Goal: Task Accomplishment & Management: Manage account settings

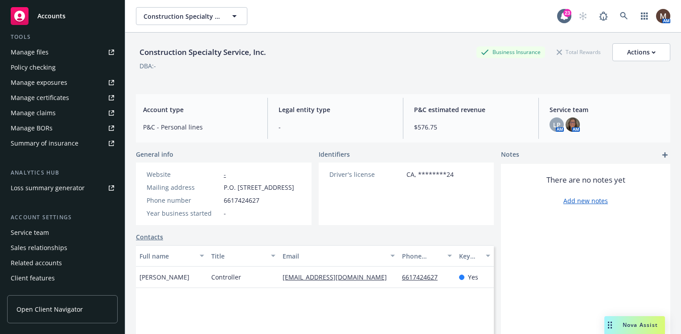
scroll to position [262, 0]
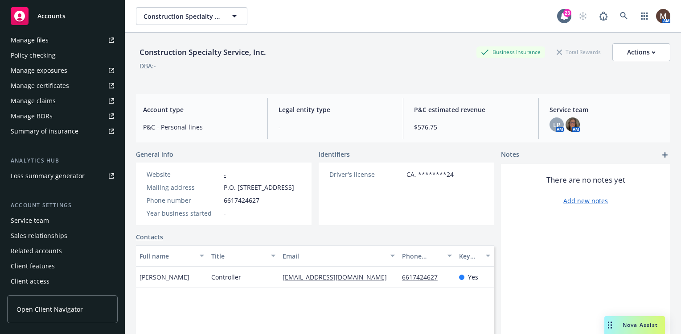
click at [54, 219] on div "Service team" at bounding box center [62, 220] width 103 height 14
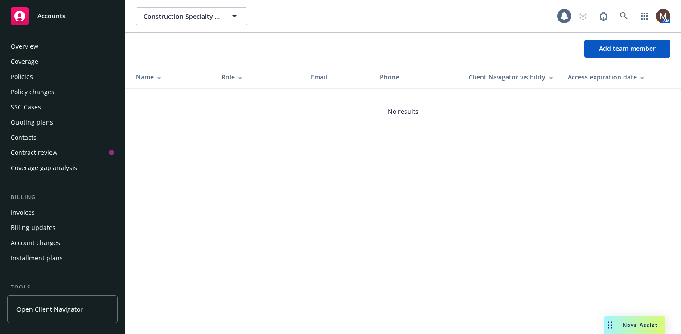
scroll to position [262, 0]
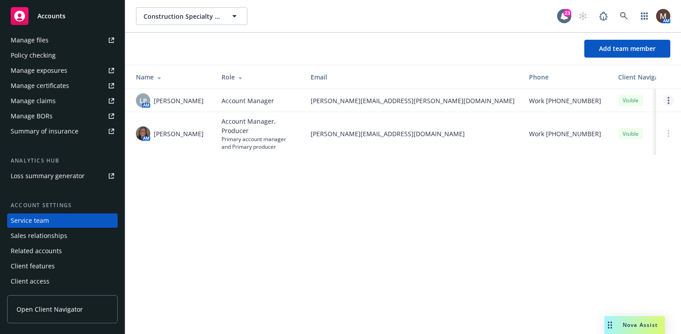
click at [668, 98] on circle "Open options" at bounding box center [669, 98] width 2 height 2
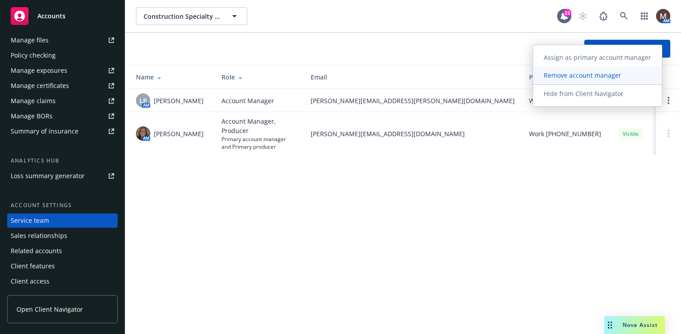
click at [602, 75] on span "Remove account manager" at bounding box center [582, 75] width 99 height 8
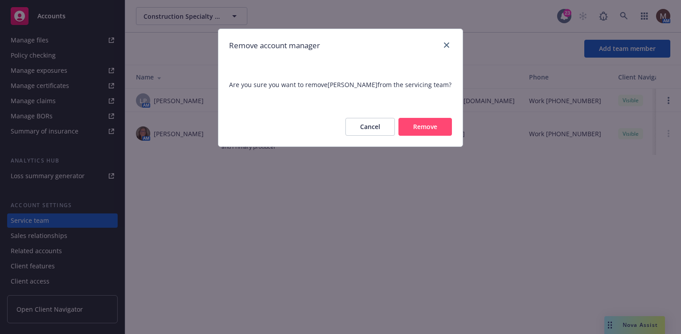
click at [433, 124] on button "Remove" at bounding box center [426, 127] width 54 height 18
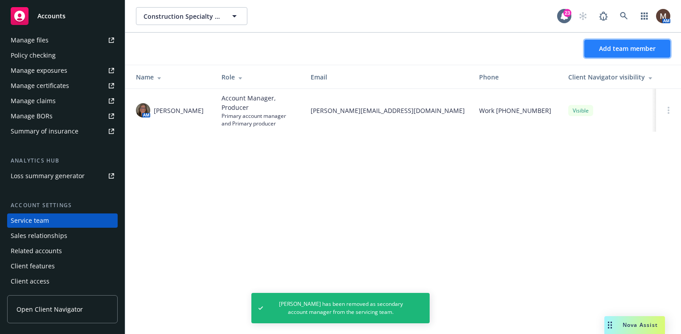
click at [635, 44] on span "Add team member" at bounding box center [627, 48] width 57 height 8
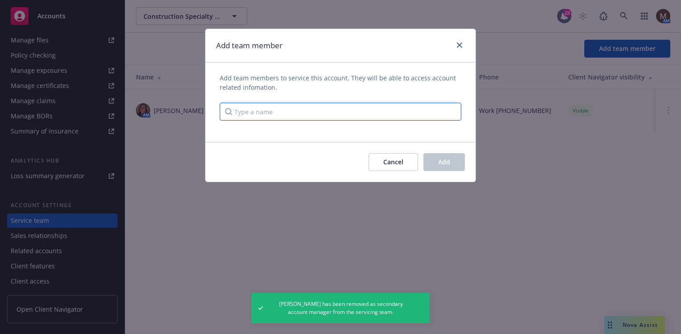
click at [255, 113] on input "Type a name" at bounding box center [341, 112] width 242 height 18
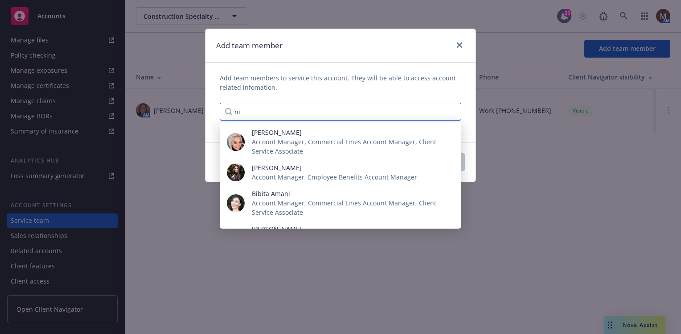
type input "n"
type input "r"
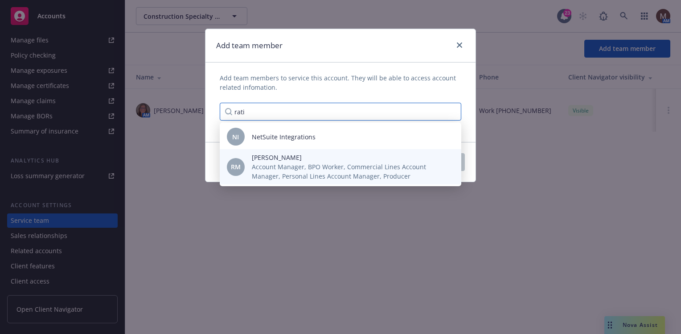
type input "rati"
click at [281, 167] on span "Account Manager, BPO Worker, Commercial Lines Account Manager, Personal Lines A…" at bounding box center [349, 171] width 195 height 19
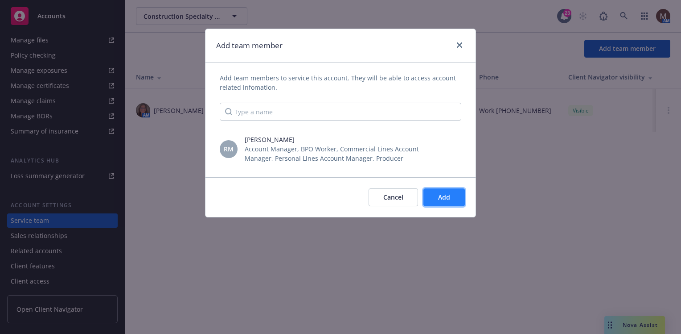
click at [445, 197] on span "Add" at bounding box center [444, 197] width 12 height 8
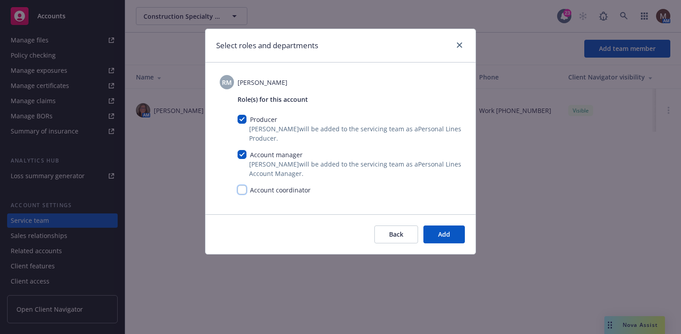
click at [243, 187] on input "checkbox" at bounding box center [242, 189] width 9 height 9
checkbox input "true"
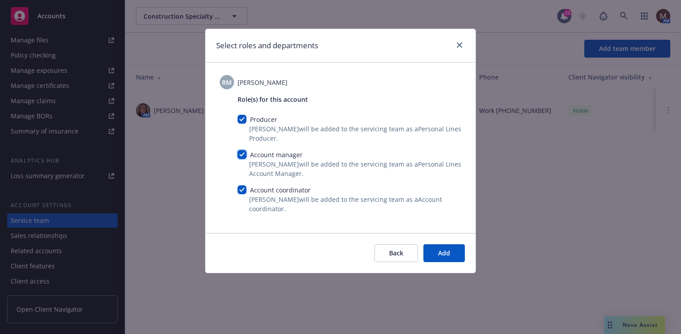
click at [241, 153] on input "checkbox" at bounding box center [242, 154] width 9 height 9
checkbox input "false"
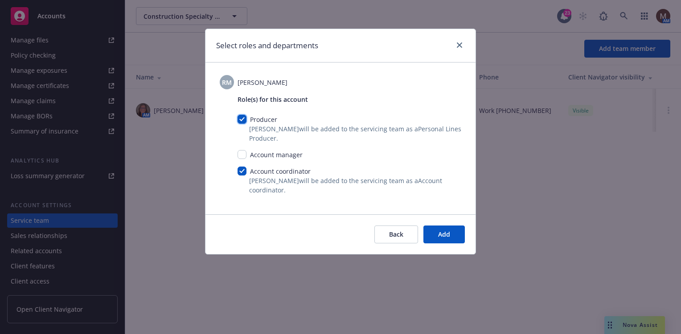
click at [242, 120] on input "checkbox" at bounding box center [242, 119] width 9 height 9
checkbox input "false"
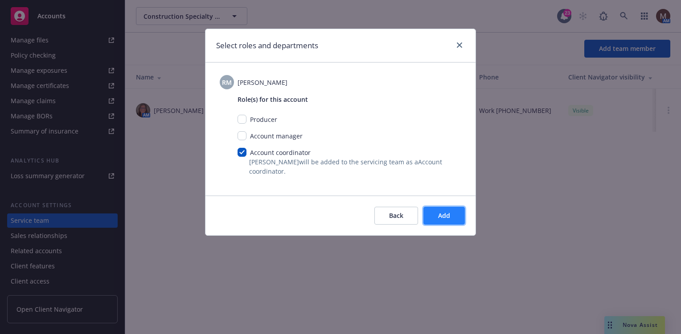
click at [443, 214] on span "Add" at bounding box center [444, 215] width 12 height 8
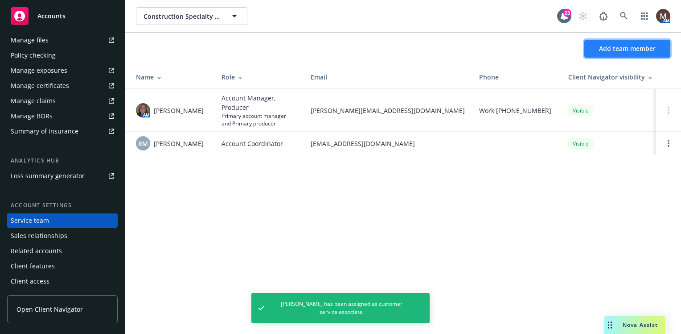
click at [621, 44] on span "Add team member" at bounding box center [627, 48] width 57 height 8
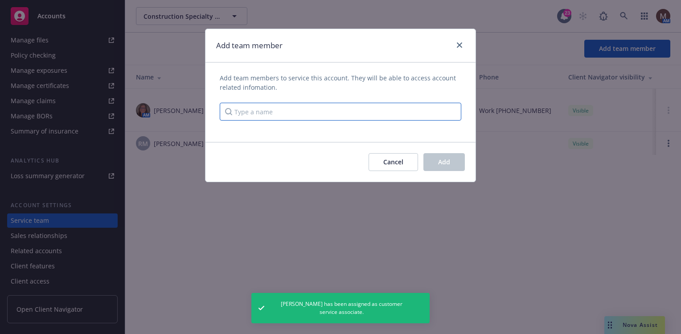
click at [246, 111] on input "Type a name" at bounding box center [341, 112] width 242 height 18
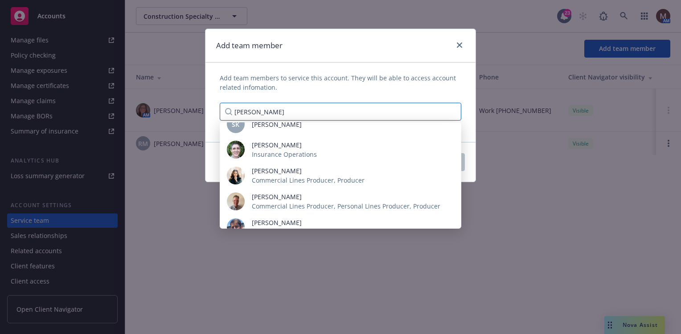
scroll to position [109, 0]
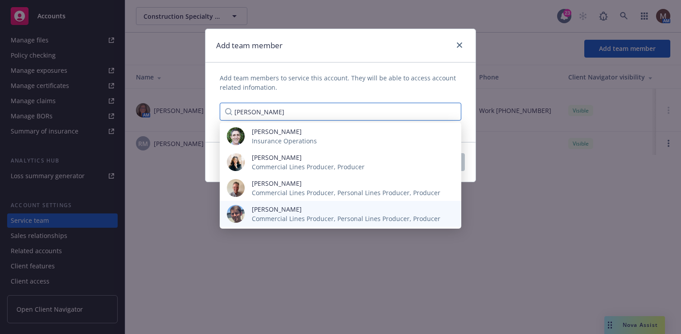
type input "scott"
click at [297, 206] on span "[PERSON_NAME]" at bounding box center [346, 208] width 189 height 9
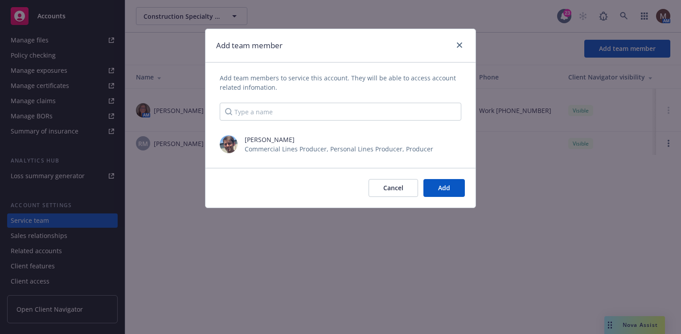
scroll to position [17795, 0]
click at [440, 183] on span "Add" at bounding box center [444, 187] width 12 height 8
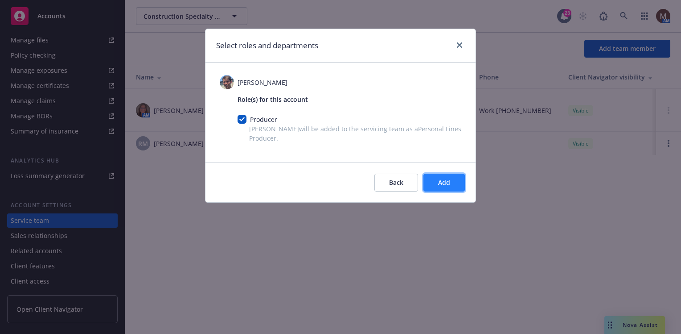
click at [446, 179] on span "Add" at bounding box center [444, 182] width 12 height 8
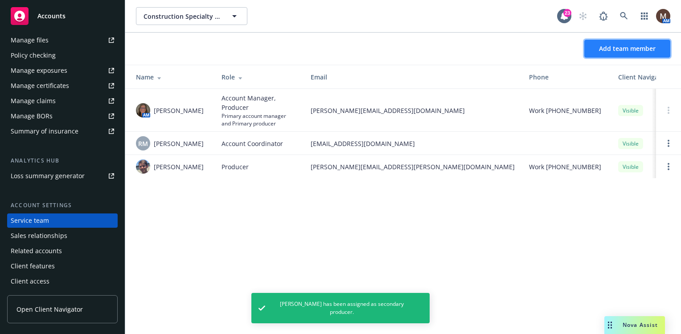
click at [610, 42] on button "Add team member" at bounding box center [628, 49] width 86 height 18
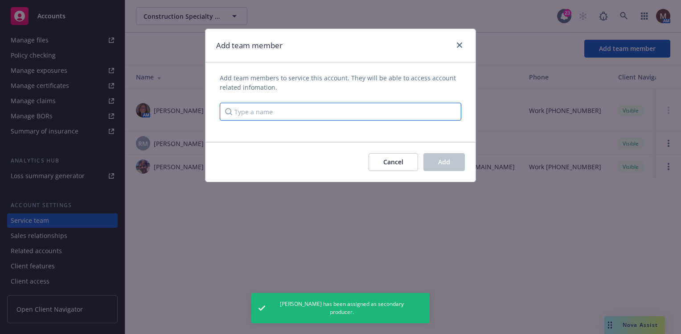
click at [253, 112] on input "Type a name" at bounding box center [341, 112] width 242 height 18
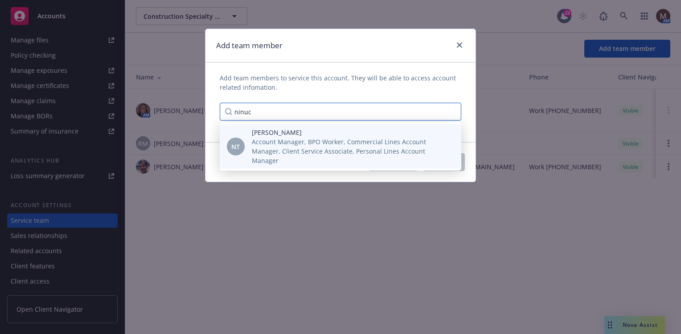
type input "ninuc"
click at [272, 141] on span "Account Manager, BPO Worker, Commercial Lines Account Manager, Client Service A…" at bounding box center [349, 151] width 195 height 28
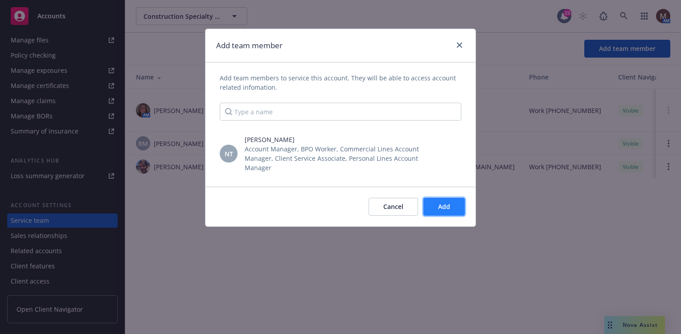
click at [439, 202] on span "Add" at bounding box center [444, 206] width 12 height 8
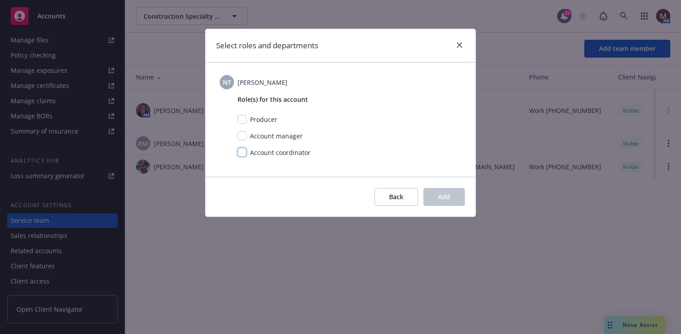
click at [241, 151] on input "checkbox" at bounding box center [242, 152] width 9 height 9
checkbox input "true"
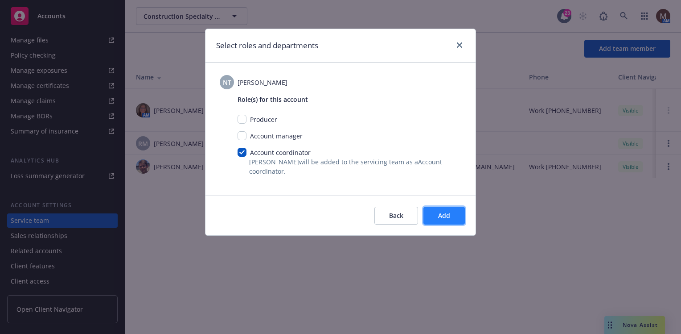
click at [448, 214] on span "Add" at bounding box center [444, 215] width 12 height 8
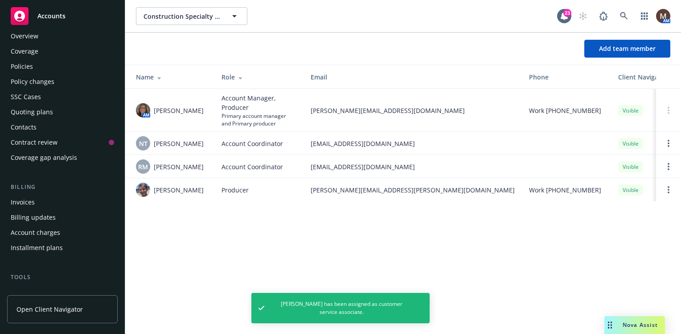
scroll to position [5, 0]
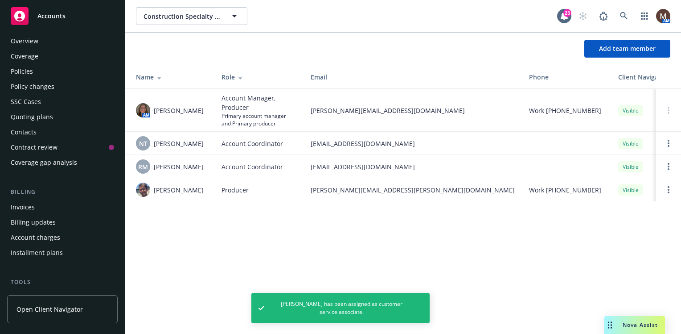
click at [31, 68] on div "Policies" at bounding box center [22, 71] width 22 height 14
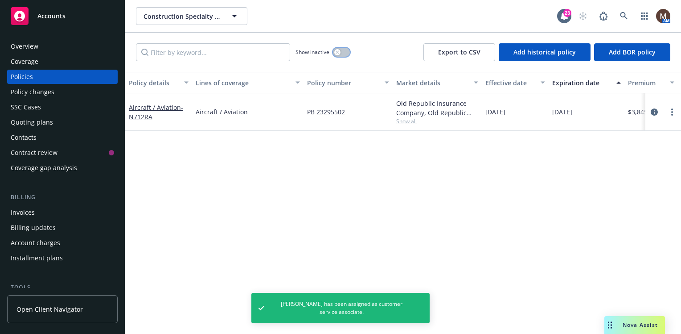
click at [344, 51] on button "button" at bounding box center [341, 52] width 17 height 9
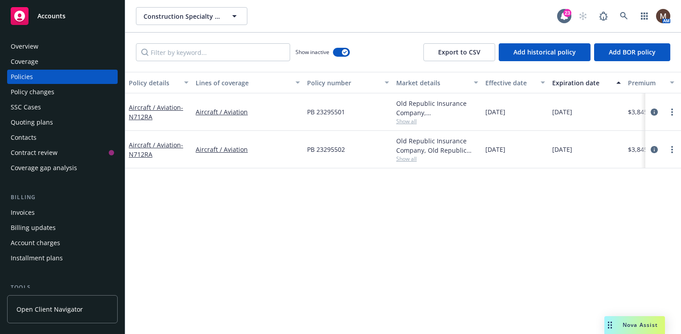
click at [23, 73] on div "Policies" at bounding box center [22, 77] width 22 height 14
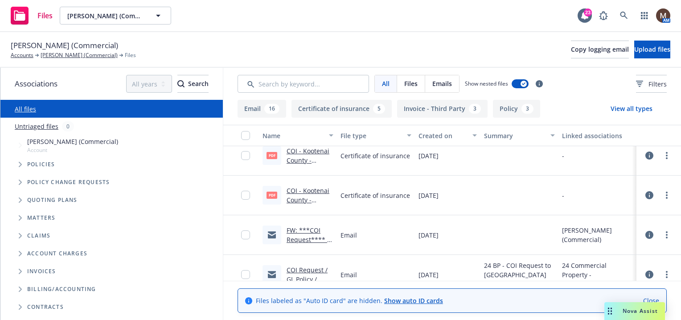
scroll to position [134, 0]
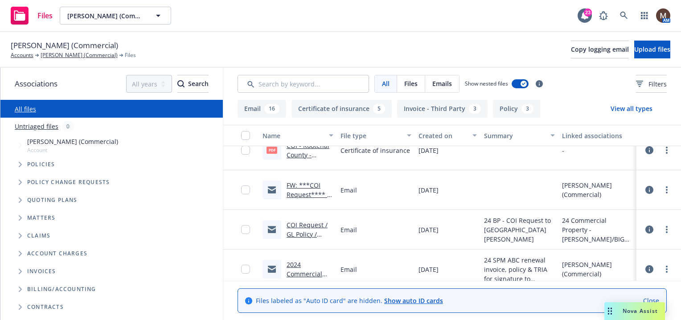
click at [304, 193] on link "FW: ***COI Request**** / GL Policy / Russell Scoffield" at bounding box center [309, 204] width 44 height 46
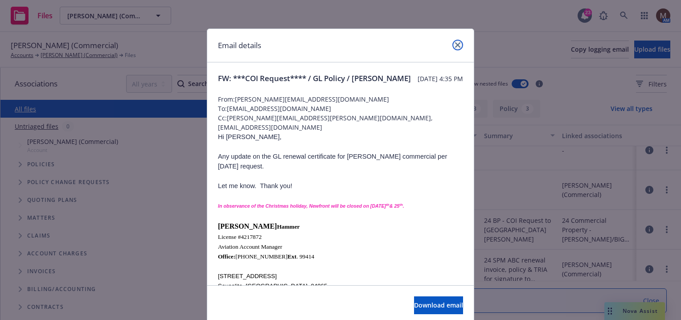
click at [453, 41] on link "close" at bounding box center [458, 45] width 11 height 11
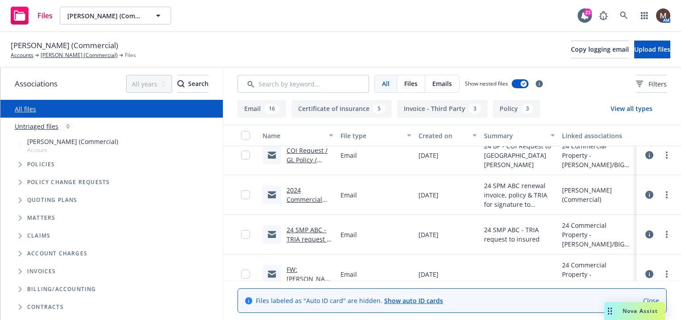
scroll to position [223, 0]
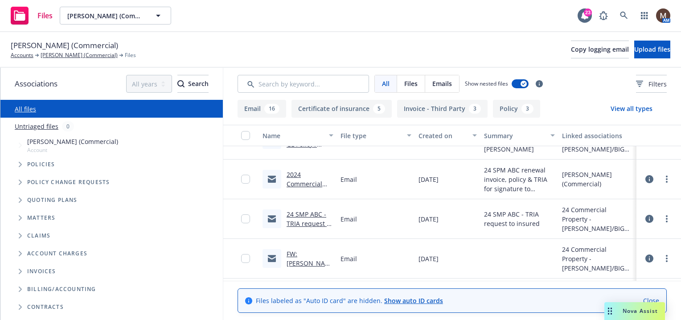
click at [303, 185] on link "2024 Commercial Property.msg" at bounding box center [307, 183] width 40 height 27
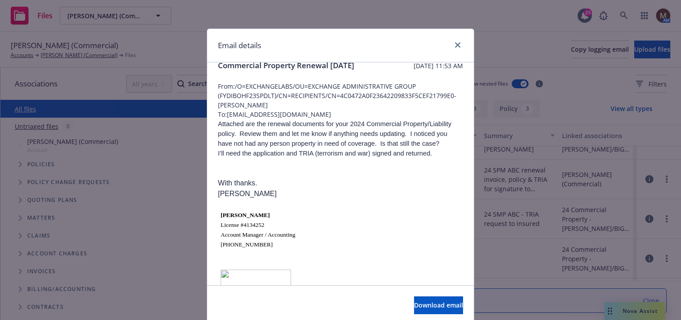
scroll to position [0, 0]
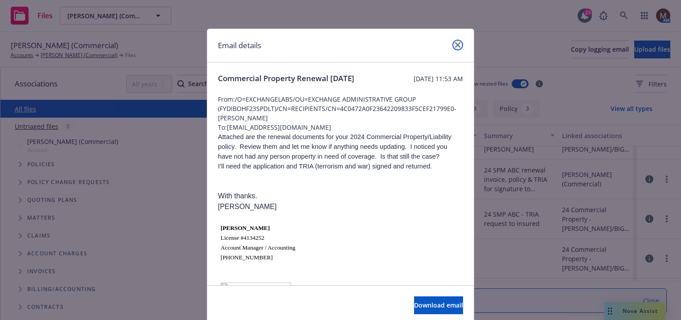
click at [455, 42] on icon "close" at bounding box center [457, 44] width 5 height 5
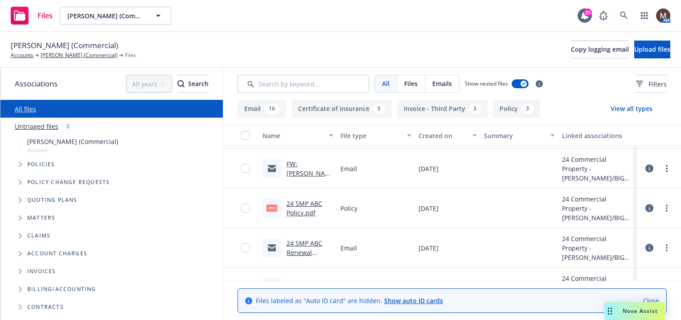
scroll to position [178, 0]
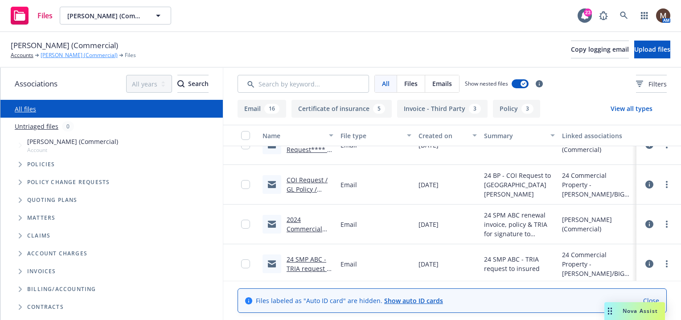
click at [64, 54] on link "Russell Scoffield (Commercial)" at bounding box center [79, 55] width 77 height 8
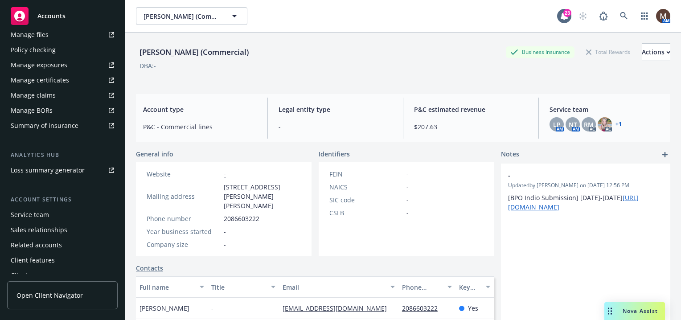
scroll to position [276, 0]
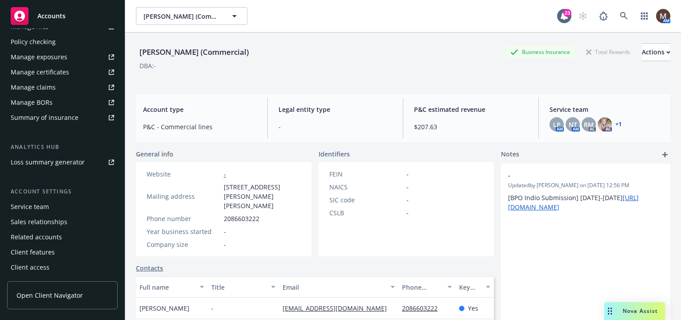
click at [41, 205] on div "Service team" at bounding box center [30, 207] width 38 height 14
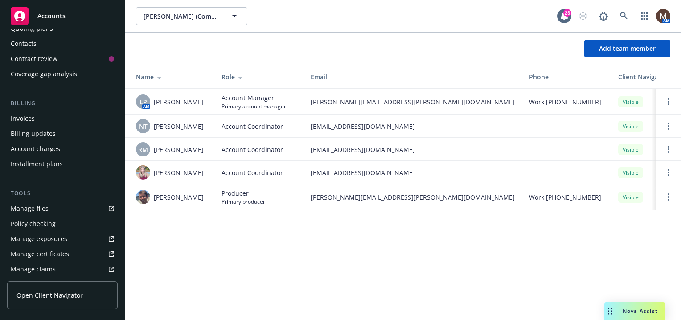
scroll to position [8, 0]
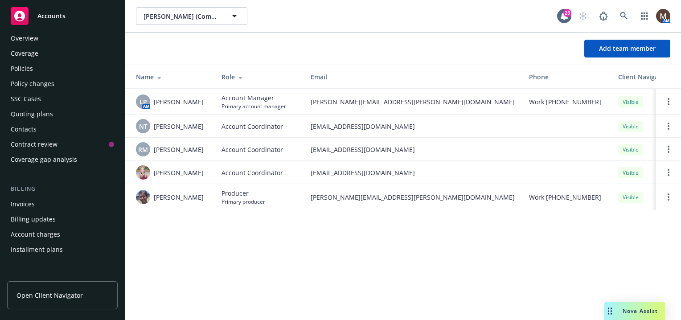
click at [28, 64] on div "Policies" at bounding box center [22, 69] width 22 height 14
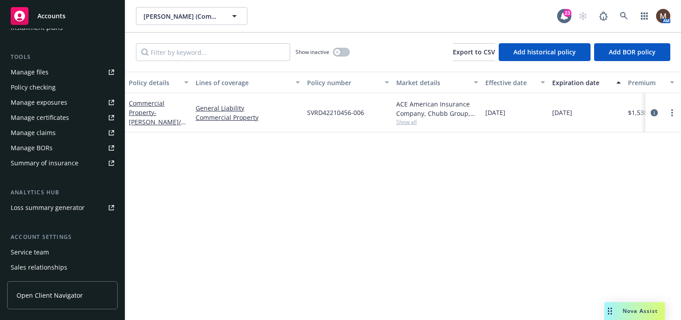
scroll to position [229, 0]
click at [39, 70] on div "Manage files" at bounding box center [30, 73] width 38 height 14
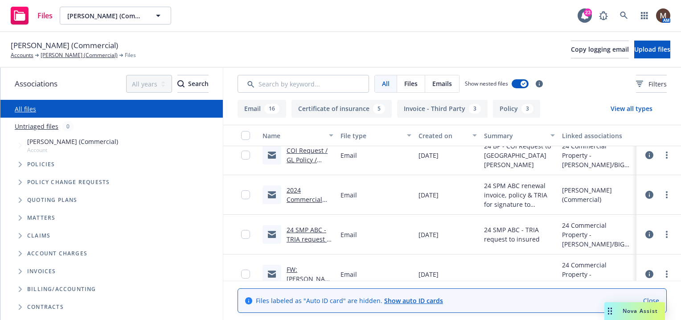
scroll to position [223, 0]
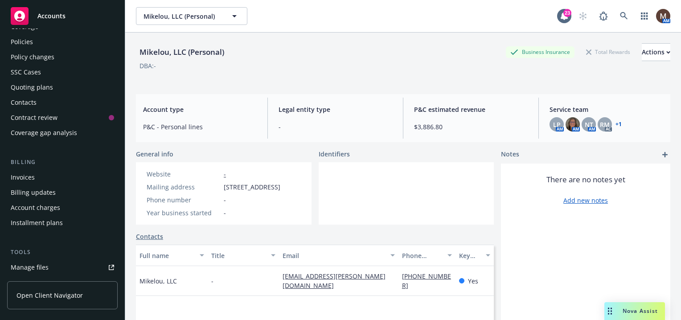
scroll to position [45, 0]
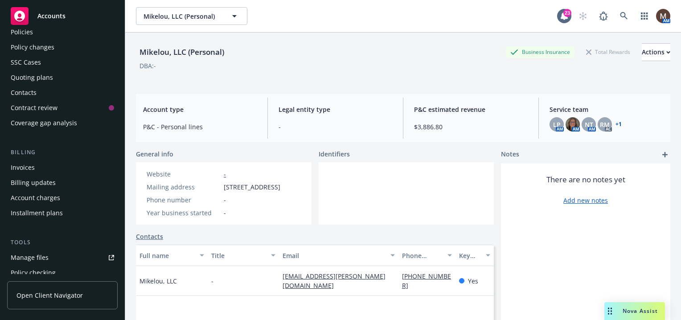
click at [54, 256] on link "Manage files" at bounding box center [62, 258] width 111 height 14
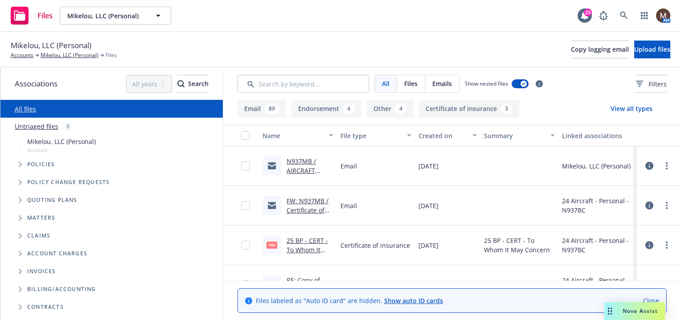
click at [302, 168] on link "N937MB / AIRCRAFT INSURANCE RENEWAL / Mikelou, LLC" at bounding box center [305, 180] width 37 height 46
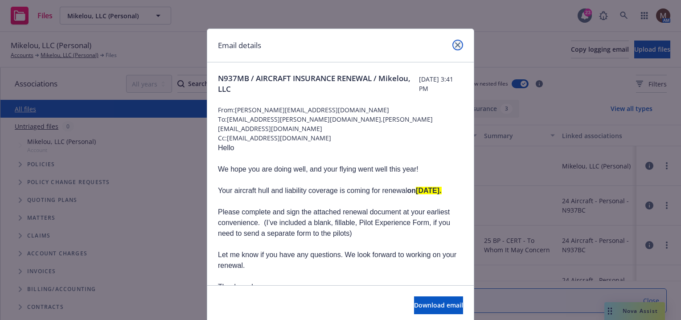
click at [455, 41] on link "close" at bounding box center [458, 45] width 11 height 11
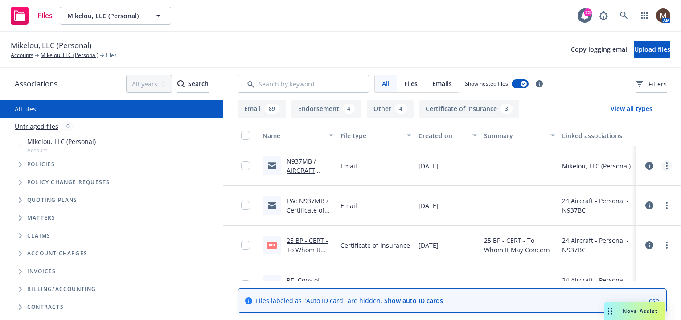
click at [666, 165] on icon "more" at bounding box center [667, 165] width 2 height 7
click at [596, 216] on link "Edit" at bounding box center [621, 220] width 89 height 18
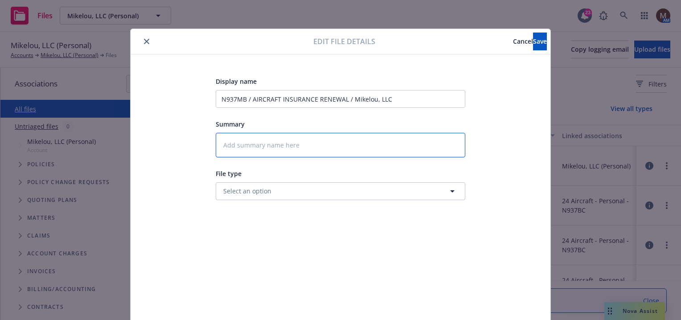
click at [241, 143] on textarea at bounding box center [341, 145] width 250 height 25
type textarea "x"
type textarea "2"
type textarea "x"
type textarea "25"
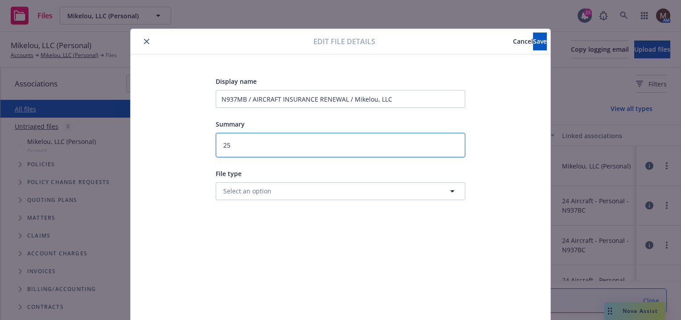
type textarea "x"
type textarea "25"
type textarea "x"
type textarea "25 B"
type textarea "x"
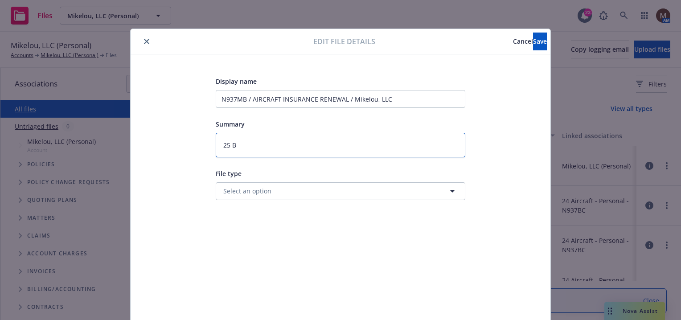
type textarea "25 BP"
type textarea "x"
type textarea "25 BP"
type textarea "x"
type textarea "25 BP -"
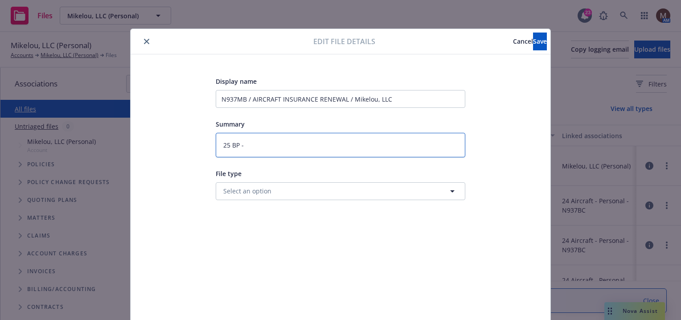
type textarea "x"
type textarea "25 BP -"
type textarea "x"
type textarea "25 BP - Q"
type textarea "x"
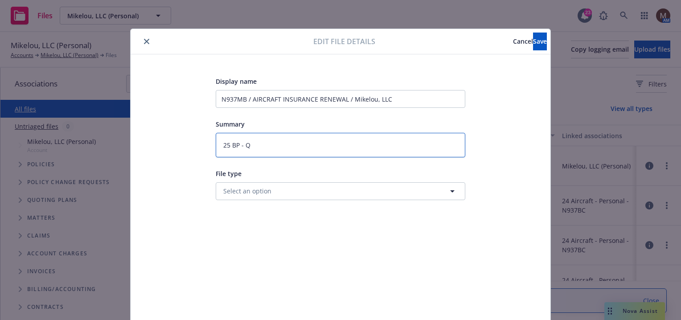
type textarea "25 BP - Qu"
type textarea "x"
type textarea "25 BP - Quo"
type textarea "x"
type textarea "25 BP - Quot"
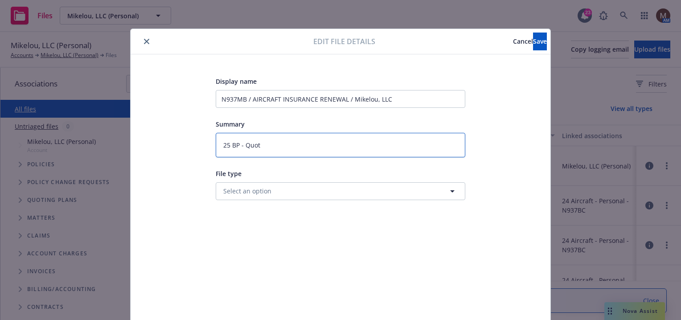
type textarea "x"
type textarea "25 BP - Quote"
type textarea "x"
type textarea "25 BP - Quote"
type textarea "x"
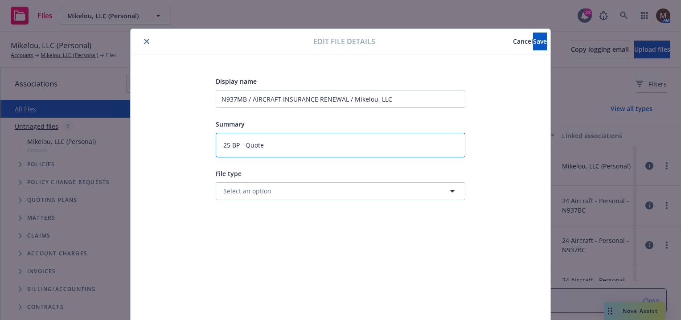
type textarea "25 BP - Quote"
type textarea "x"
type textarea "25 BP - Quot"
type textarea "x"
type textarea "25 BP - Quo"
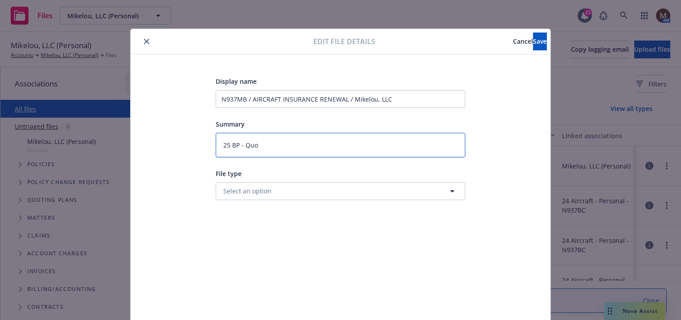
type textarea "x"
type textarea "25 BP - Qu"
type textarea "x"
type textarea "25 BP - Q"
type textarea "x"
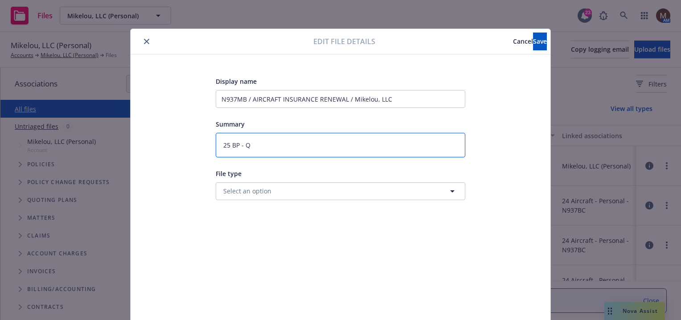
type textarea "25 BP -"
type textarea "x"
type textarea "25 BP - R"
type textarea "x"
type textarea "25 BP - Re"
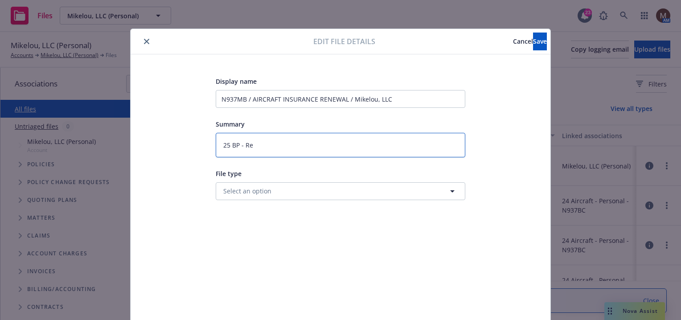
type textarea "x"
type textarea "25 BP - Ren"
type textarea "x"
type textarea "25 BP - Renw"
type textarea "x"
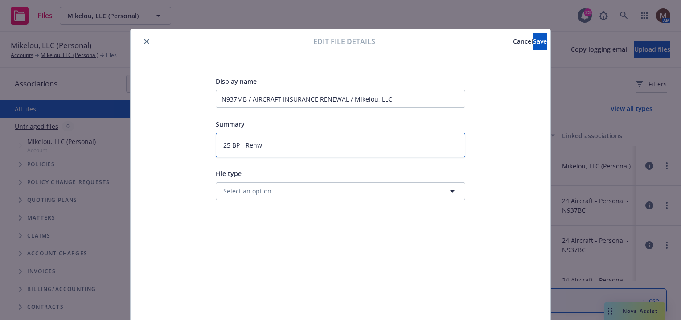
type textarea "25 BP - Ren"
type textarea "x"
type textarea "25 BP - Rene"
type textarea "x"
type textarea "25 BP - Renea"
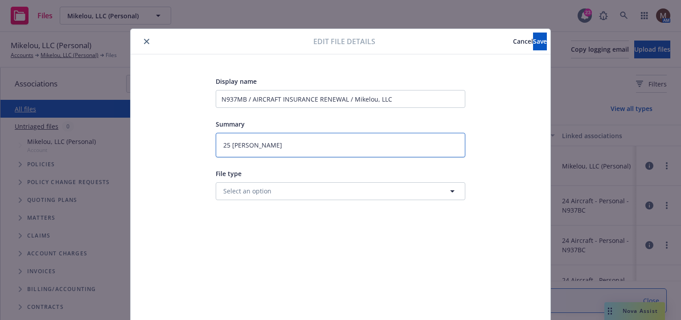
type textarea "x"
type textarea "25 BP - Reneal"
type textarea "x"
type textarea "25 BP - Reneal"
type textarea "x"
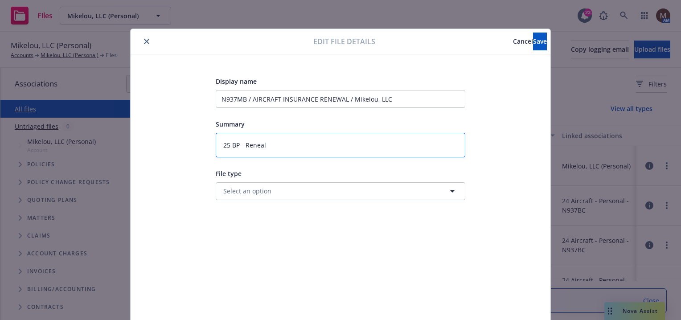
type textarea "25 BP - Reneal"
type textarea "x"
type textarea "25 BP - Renea"
type textarea "x"
type textarea "25 BP - Rene"
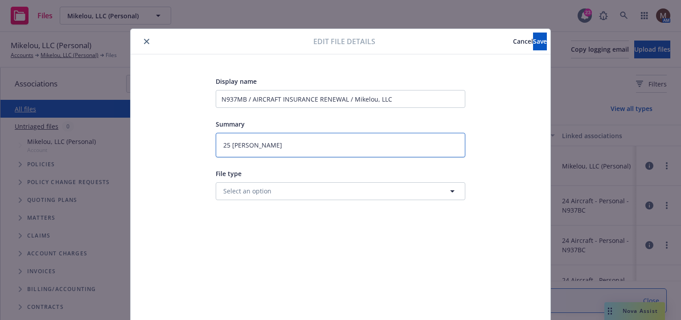
type textarea "x"
type textarea "25 BP - Renew"
type textarea "x"
type textarea "25 BP - Renewa"
type textarea "x"
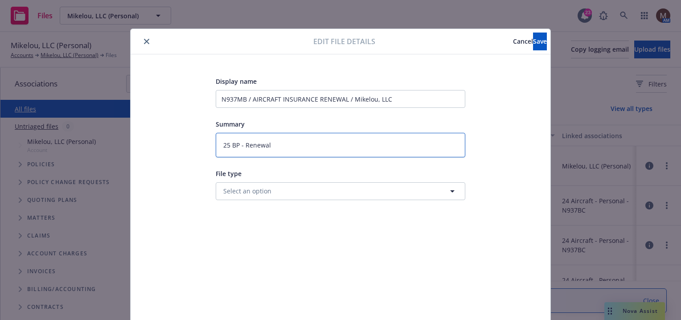
type textarea "25 BP - Renewal"
type textarea "x"
type textarea "25 BP - Renewal A"
type textarea "x"
type textarea "25 BP - Renewal Ap"
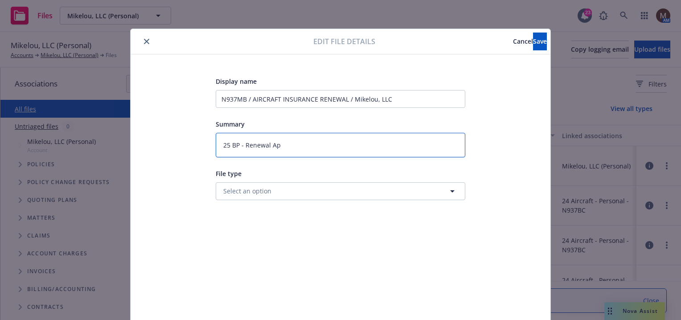
type textarea "x"
type textarea "25 BP - Renewal App"
type textarea "x"
type textarea "25 BP - Renewal App"
type textarea "x"
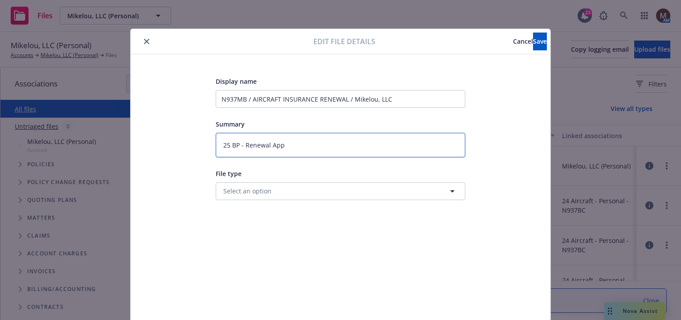
type textarea "25 BP - Renewal App t"
type textarea "x"
type textarea "25 BP - Renewal App to"
type textarea "x"
type textarea "25 BP - Renewal App to"
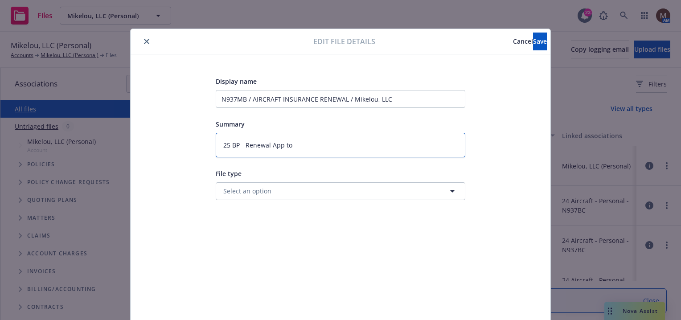
type textarea "x"
type textarea "25 BP - Renewal App to S"
type textarea "x"
type textarea "25 BP - Renewal App to Su"
type textarea "x"
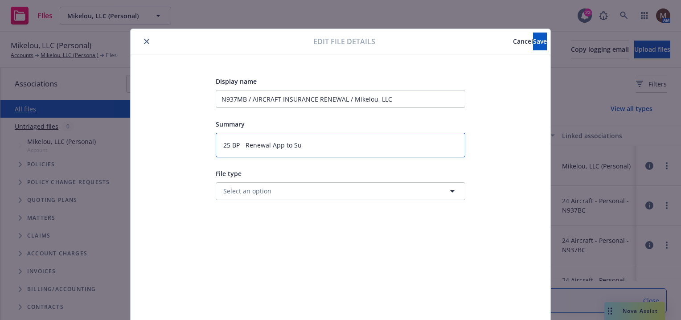
type textarea "25 BP - Renewal App to Sup"
type textarea "x"
type textarea "25 BP - Renewal App to Supp"
type textarea "x"
type textarea "25 BP - Renewal App to Suppo"
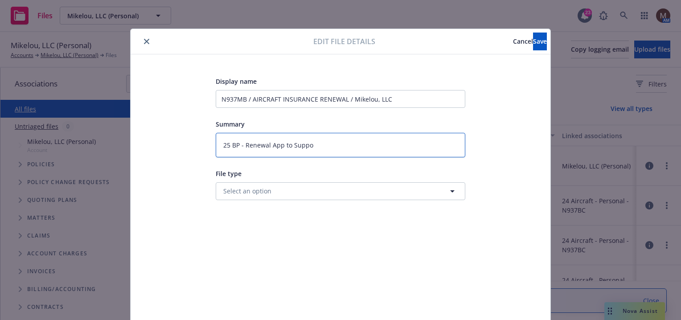
type textarea "x"
type textarea "25 BP - Renewal App to Suppor"
type textarea "x"
type textarea "25 BP - Renewal App to Support"
type textarea "x"
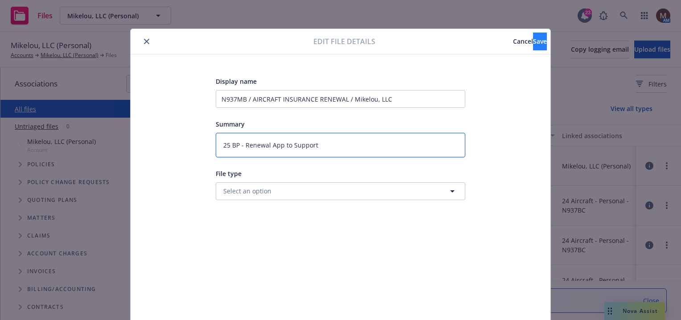
type textarea "25 BP - Renewal App to Support"
click at [533, 35] on button "Save" at bounding box center [540, 42] width 14 height 18
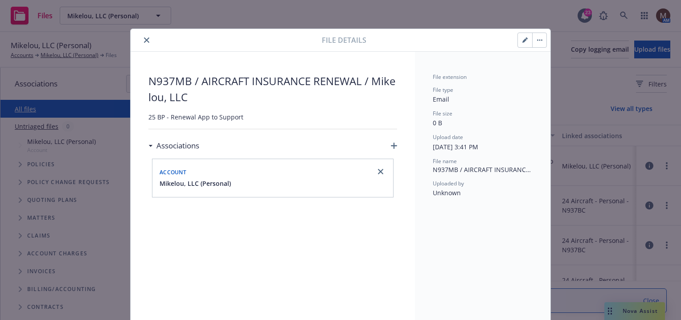
click at [144, 40] on icon "close" at bounding box center [146, 39] width 5 height 5
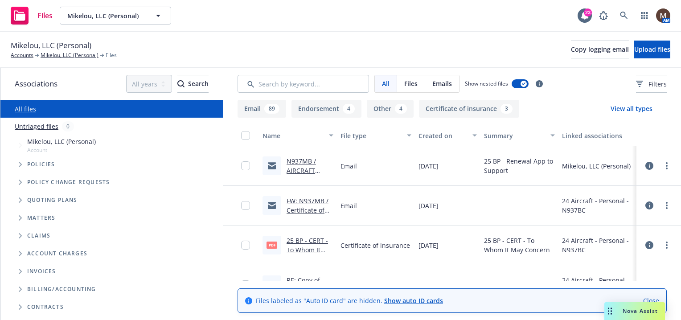
click at [310, 200] on link "FW: N937MB / Certificate of Insurance / Mikelou, LLC" at bounding box center [308, 215] width 42 height 37
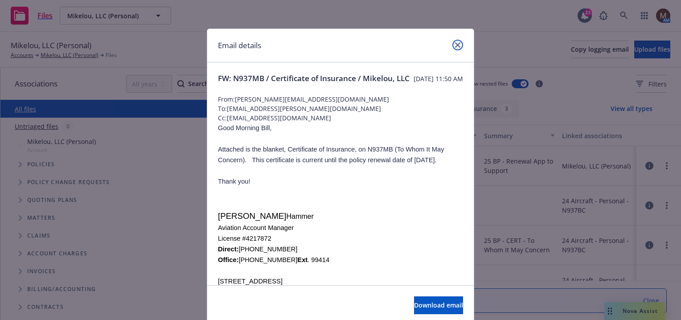
click at [455, 45] on icon "close" at bounding box center [457, 44] width 5 height 5
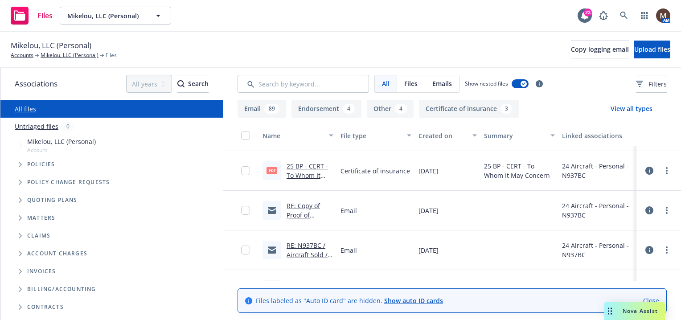
scroll to position [89, 0]
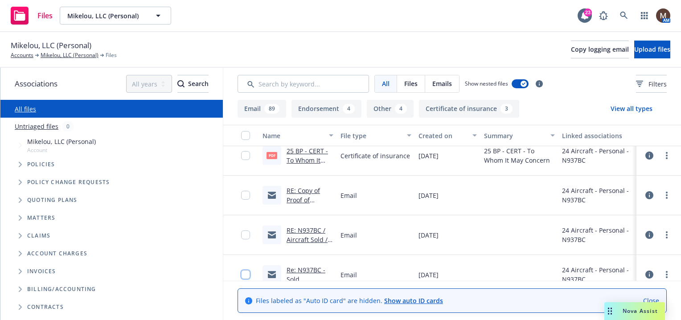
click at [246, 273] on input "checkbox" at bounding box center [245, 274] width 9 height 9
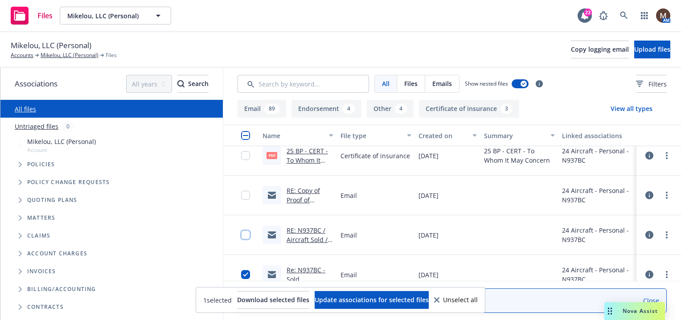
click at [246, 231] on input "checkbox" at bounding box center [245, 235] width 9 height 9
click at [242, 192] on input "checkbox" at bounding box center [245, 195] width 9 height 9
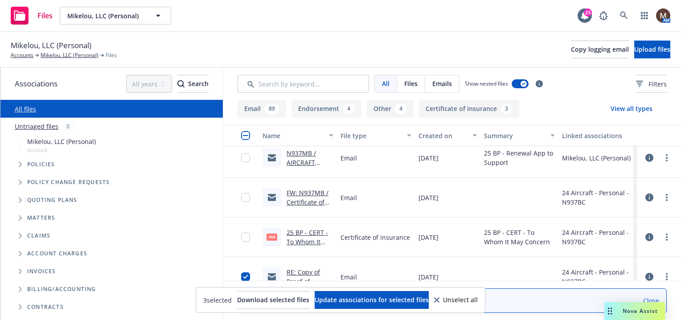
scroll to position [0, 0]
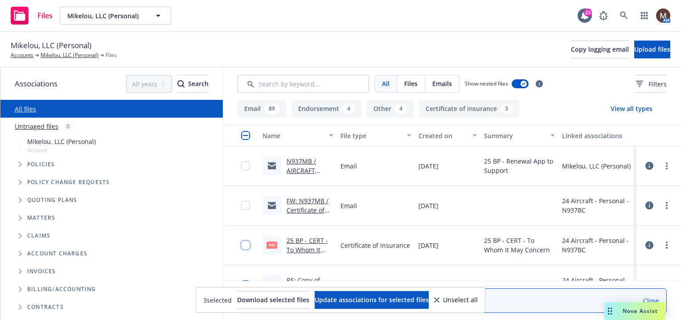
click at [248, 242] on input "checkbox" at bounding box center [245, 245] width 9 height 9
click at [247, 205] on input "checkbox" at bounding box center [245, 205] width 9 height 9
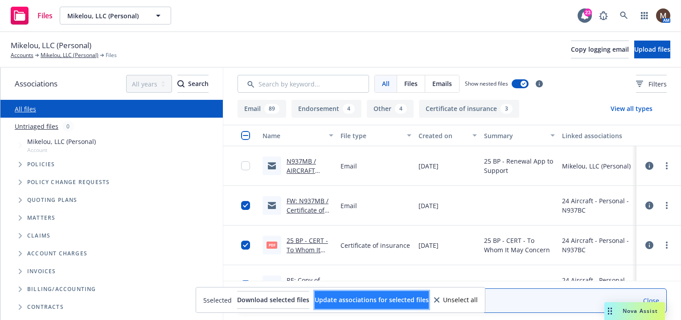
click at [389, 294] on button "Update associations for selected files" at bounding box center [372, 300] width 114 height 18
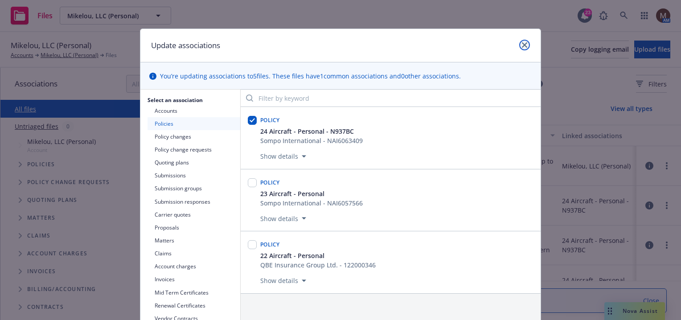
click at [522, 43] on icon "close" at bounding box center [524, 44] width 5 height 5
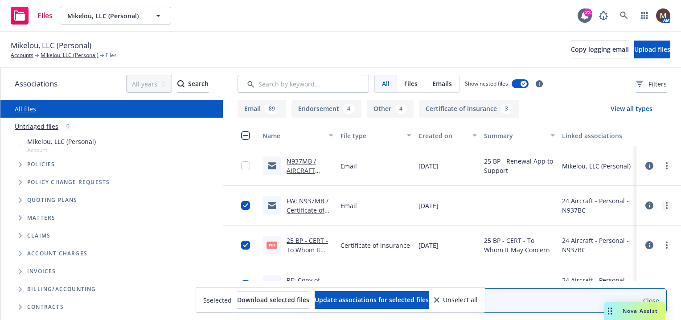
click at [666, 205] on circle "more" at bounding box center [667, 206] width 2 height 2
click at [599, 260] on link "Edit" at bounding box center [621, 260] width 89 height 18
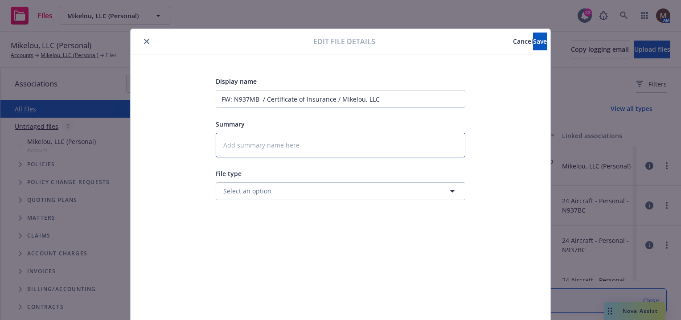
click at [222, 141] on textarea at bounding box center [341, 145] width 250 height 25
type textarea "x"
type textarea "2"
type textarea "x"
type textarea "24"
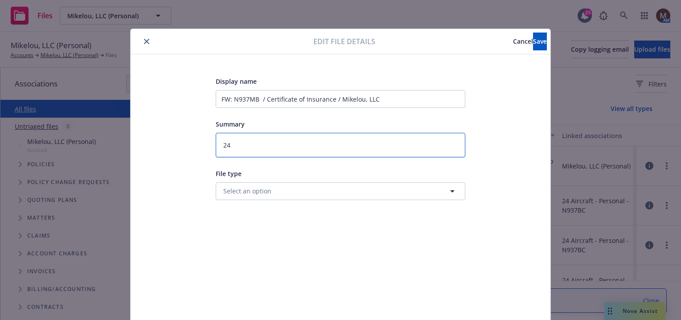
type textarea "x"
type textarea "24"
type textarea "x"
type textarea "24 B"
type textarea "x"
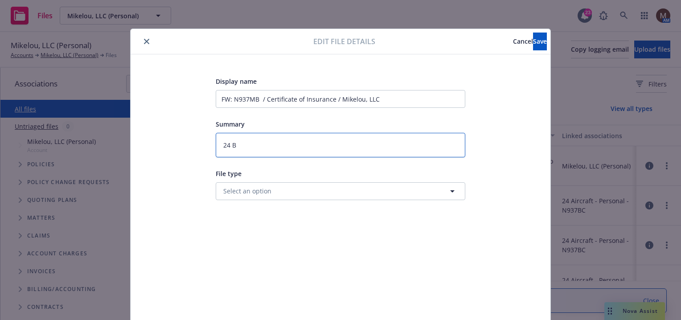
type textarea "24 BP"
type textarea "x"
type textarea "24 BP"
type textarea "x"
type textarea "24 BP -"
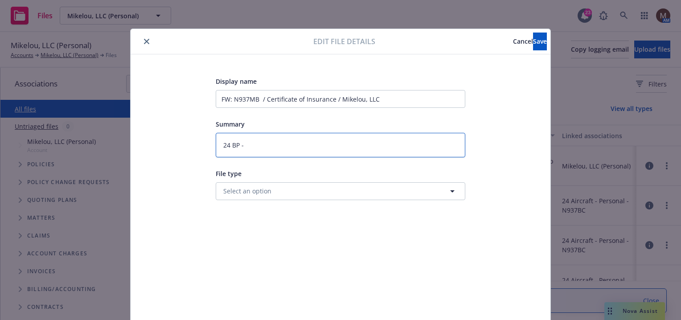
type textarea "x"
type textarea "24 BP -"
type textarea "x"
type textarea "24 BP - T"
type textarea "x"
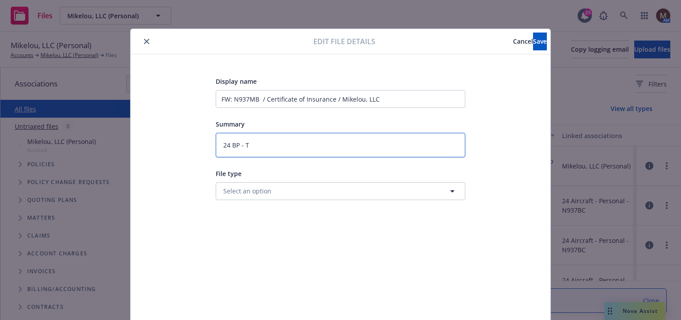
type textarea "24 BP - To"
type textarea "x"
type textarea "24 BP - To"
type textarea "x"
type textarea "24 BP - To I"
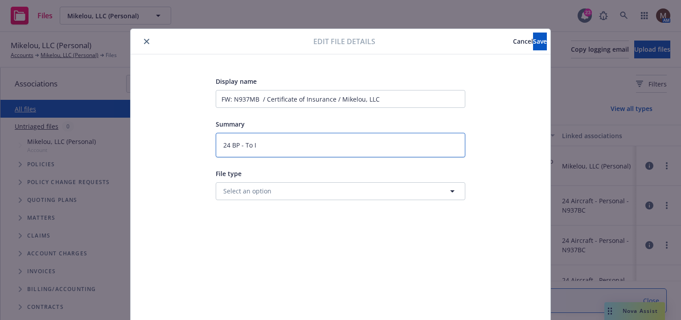
type textarea "x"
type textarea "24 BP - To In"
type textarea "x"
type textarea "24 BP - To Ins"
type textarea "x"
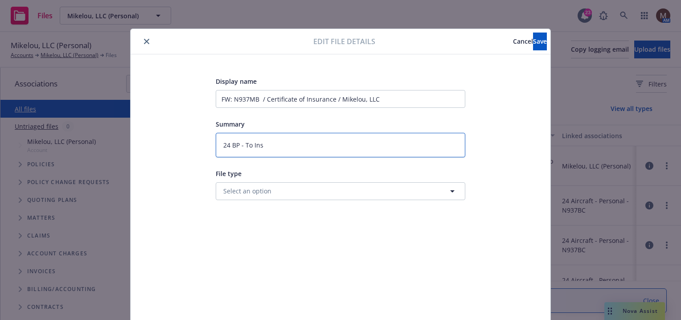
type textarea "24 BP - To Insu"
type textarea "x"
type textarea "24 BP - To Insur"
type textarea "x"
type textarea "24 BP - To Insure"
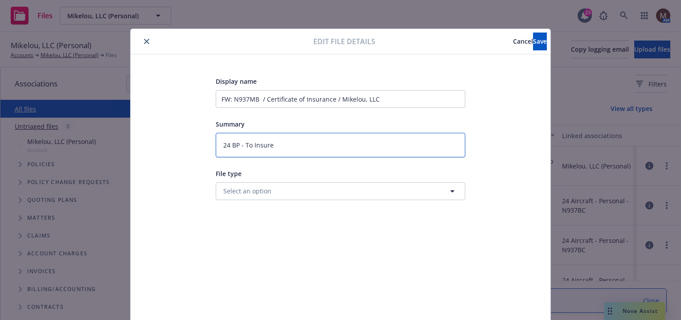
type textarea "x"
type textarea "24 BP - To Insured"
type textarea "x"
type textarea "24 BP - To Insured:"
type textarea "x"
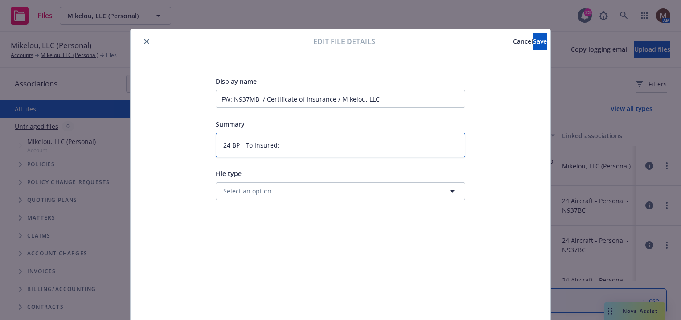
type textarea "24 BP - To Insured:"
type textarea "x"
type textarea "24 BP - To Insured:"
type textarea "x"
type textarea "24 BP - To Insured: C"
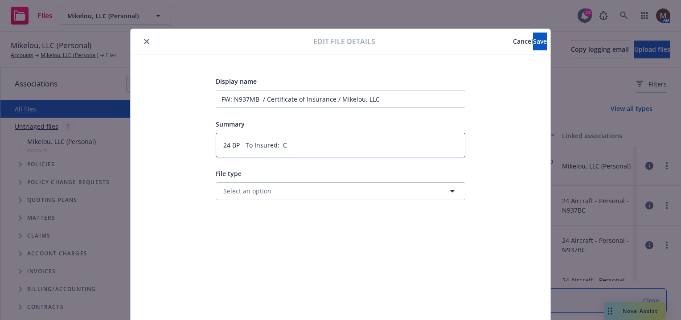
type textarea "x"
type textarea "24 BP - To Insured: CO"
type textarea "x"
type textarea "24 BP - To Insured: COI"
type textarea "x"
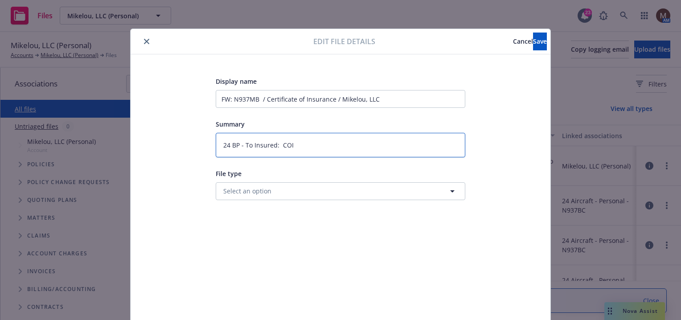
type textarea "24 BP - To Insured: COI"
type textarea "x"
type textarea "24 BP - To Insured: COI -"
type textarea "x"
type textarea "24 BP - To Insured: COI -"
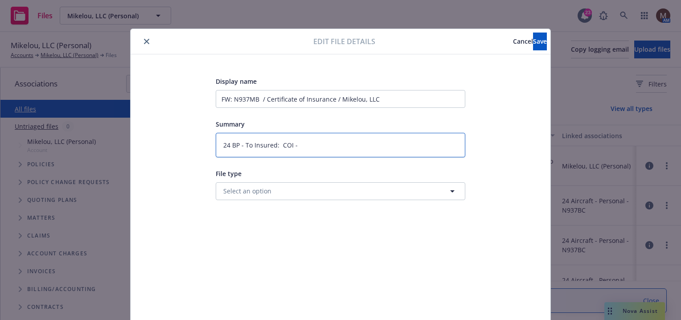
type textarea "x"
type textarea "24 BP - To Insured: COI - T"
type textarea "x"
type textarea "24 BP - To Insured: COI - To"
type textarea "x"
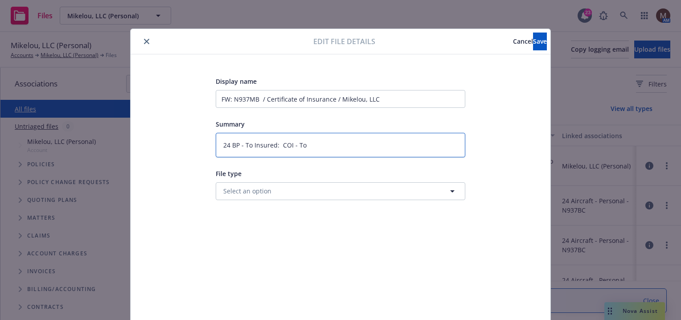
type textarea "24 BP - To Insured: COI - To W"
type textarea "x"
type textarea "24 BP - To Insured: COI - To Wh"
type textarea "x"
type textarea "24 BP - To Insured: COI - To Who"
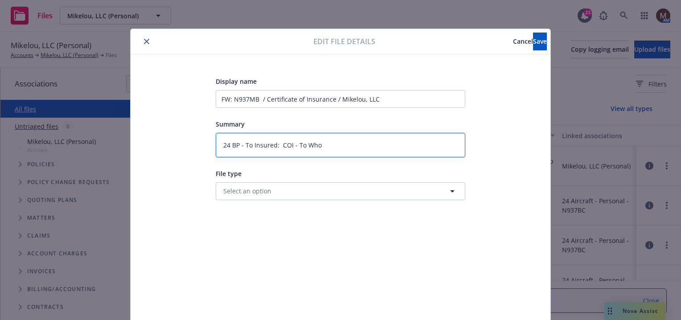
type textarea "x"
type textarea "24 BP - To Insured: COI - To Whom"
type textarea "x"
type textarea "24 BP - To Insured: COI - To Whom"
type textarea "x"
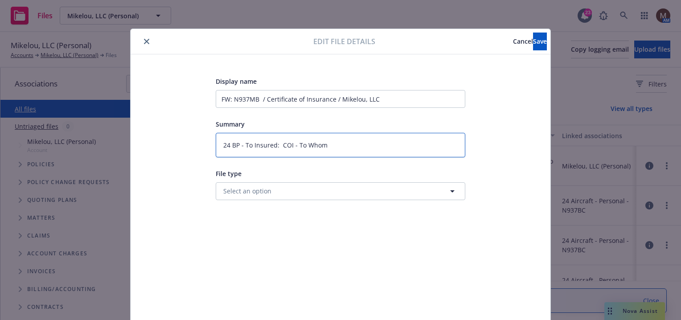
type textarea "24 BP - To Insured: COI - To Whom I"
type textarea "x"
type textarea "24 BP - To Insured: COI - To Whom It"
type textarea "x"
type textarea "24 BP - To Insured: COI - To Whom It"
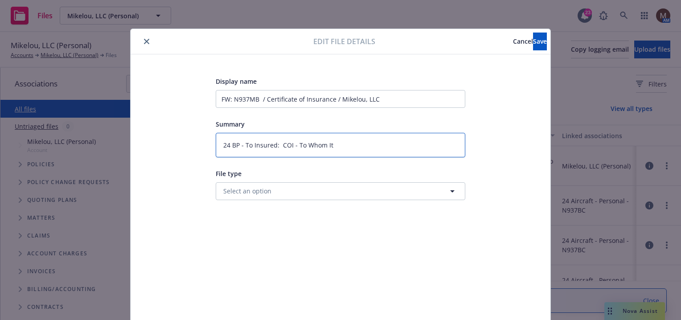
type textarea "x"
type textarea "24 BP - To Insured: COI - To Whom It M"
type textarea "x"
type textarea "24 BP - To Insured: COI - To Whom It Ma"
type textarea "x"
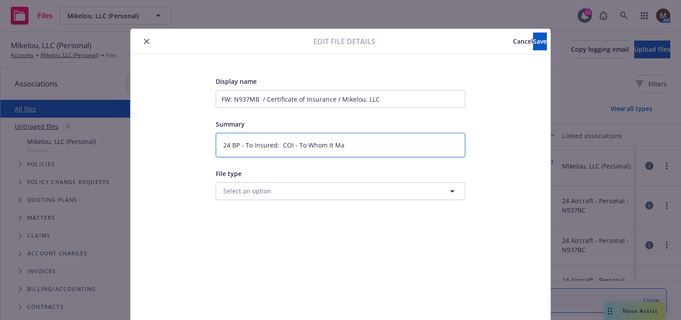
type textarea "24 BP - To Insured: COI - To Whom It May"
type textarea "x"
type textarea "24 BP - To Insured: COI - To Whom It May"
type textarea "x"
type textarea "24 BP - To Insured: COI - To Whom It May C"
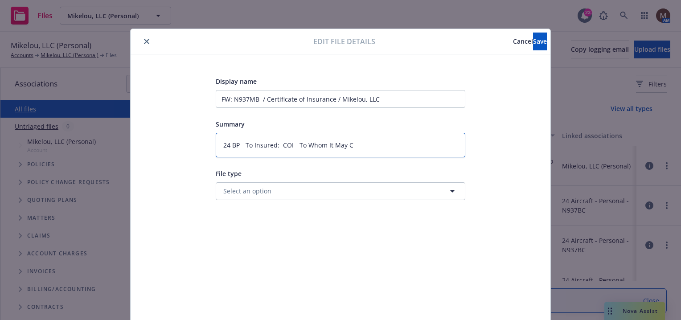
type textarea "x"
type textarea "24 BP - To Insured: COI - To Whom It May Co"
type textarea "x"
type textarea "24 BP - To Insured: COI - To Whom It May Con"
type textarea "x"
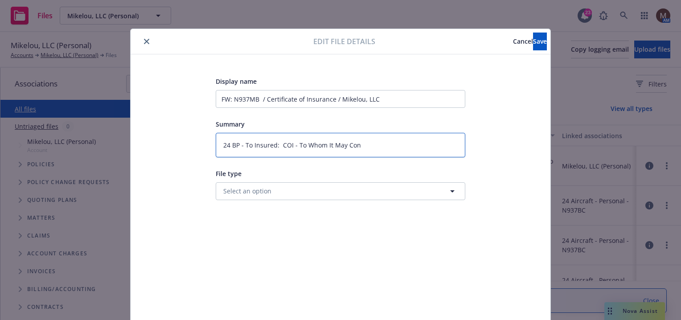
type textarea "24 BP - To Insured: COI - To Whom It May Conc"
type textarea "x"
type textarea "24 BP - To Insured: COI - To Whom It May Conce"
type textarea "x"
type textarea "24 BP - To Insured: COI - To Whom It May Concer"
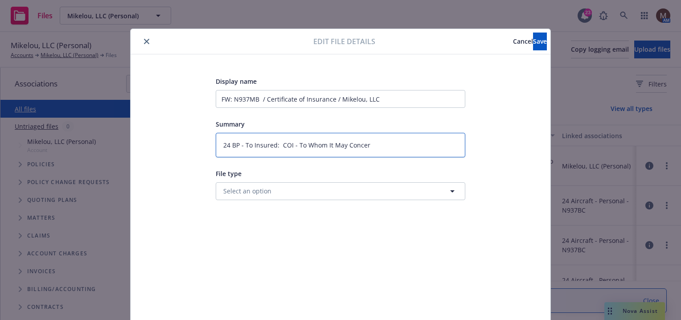
type textarea "x"
type textarea "24 BP - To Insured: COI - To Whom It May Concern"
type textarea "x"
type textarea "24 BP - To Insured: COI - To Whom It May Concern"
click at [537, 41] on button "Save" at bounding box center [540, 42] width 14 height 18
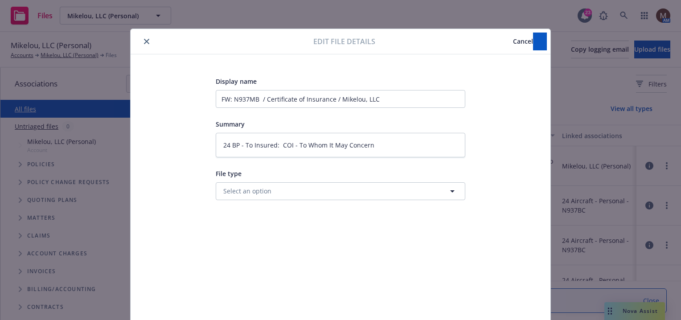
type textarea "x"
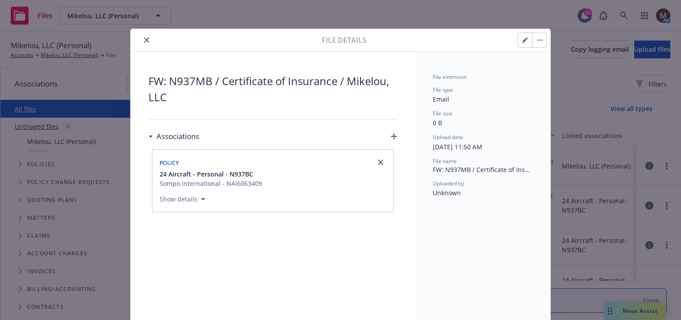
click at [144, 39] on icon "close" at bounding box center [146, 39] width 5 height 5
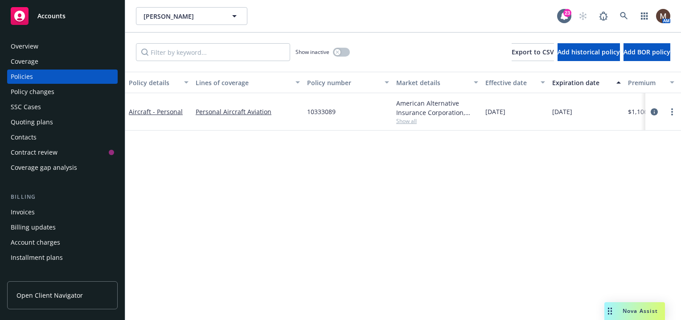
click at [244, 181] on div "Policy details Lines of coverage Policy number Market details Effective date Ex…" at bounding box center [403, 196] width 556 height 249
